Goal: Use online tool/utility: Utilize a website feature to perform a specific function

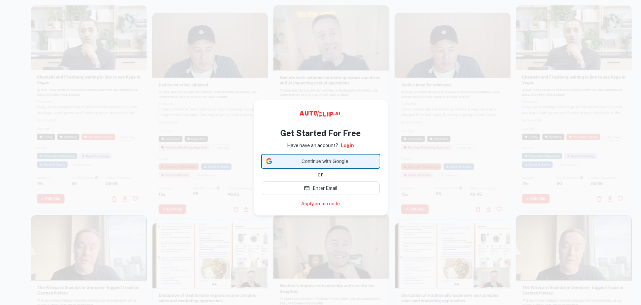
click at [328, 160] on span "Continue with Google" at bounding box center [325, 161] width 100 height 7
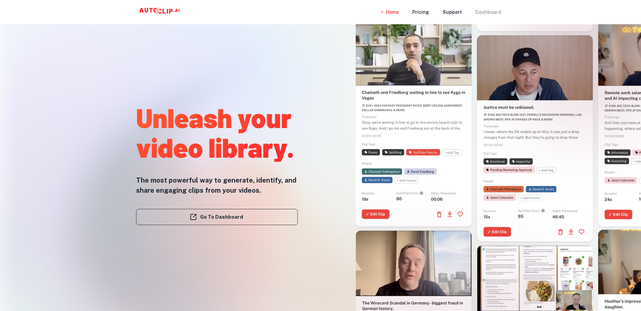
click at [482, 11] on div "Dashboard" at bounding box center [489, 12] width 26 height 24
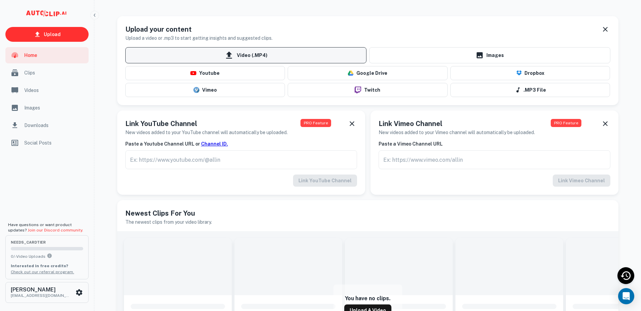
click at [248, 55] on span "Video (.MP4)" at bounding box center [245, 55] width 241 height 16
click at [0, 0] on input "Video (.MP4)" at bounding box center [0, 0] width 0 height 0
